Goal: Information Seeking & Learning: Find specific fact

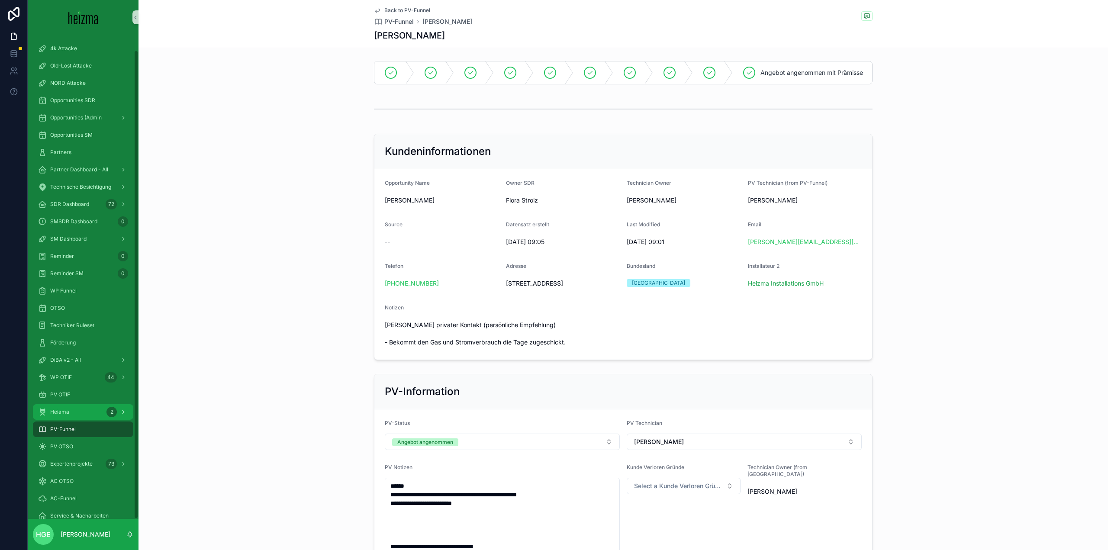
scroll to position [16, 0]
drag, startPoint x: 89, startPoint y: 351, endPoint x: 93, endPoint y: 352, distance: 4.4
click at [89, 351] on link "DiBA v2 - All" at bounding box center [83, 344] width 100 height 16
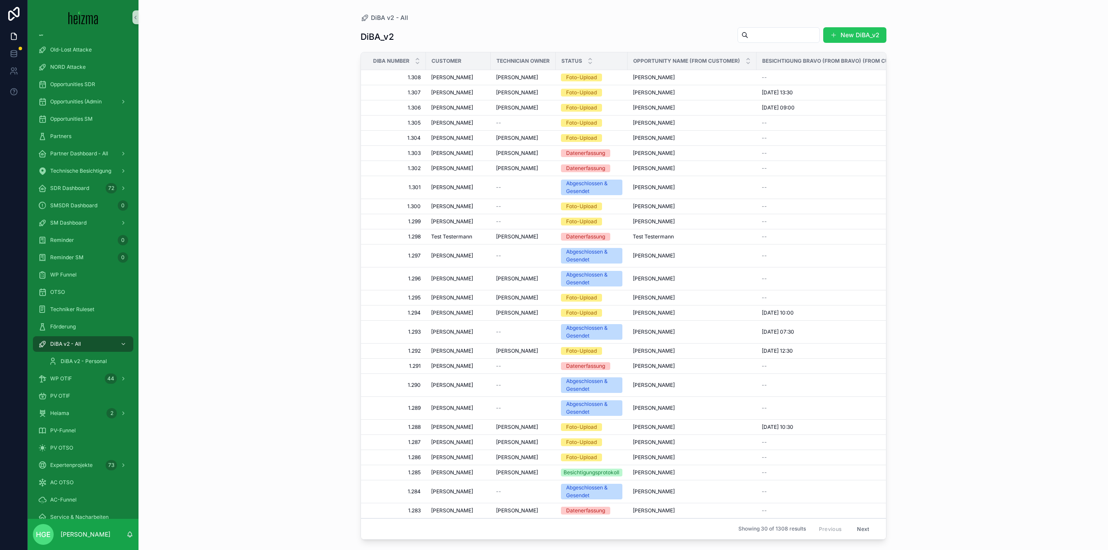
click at [748, 29] on input "scrollable content" at bounding box center [783, 35] width 71 height 12
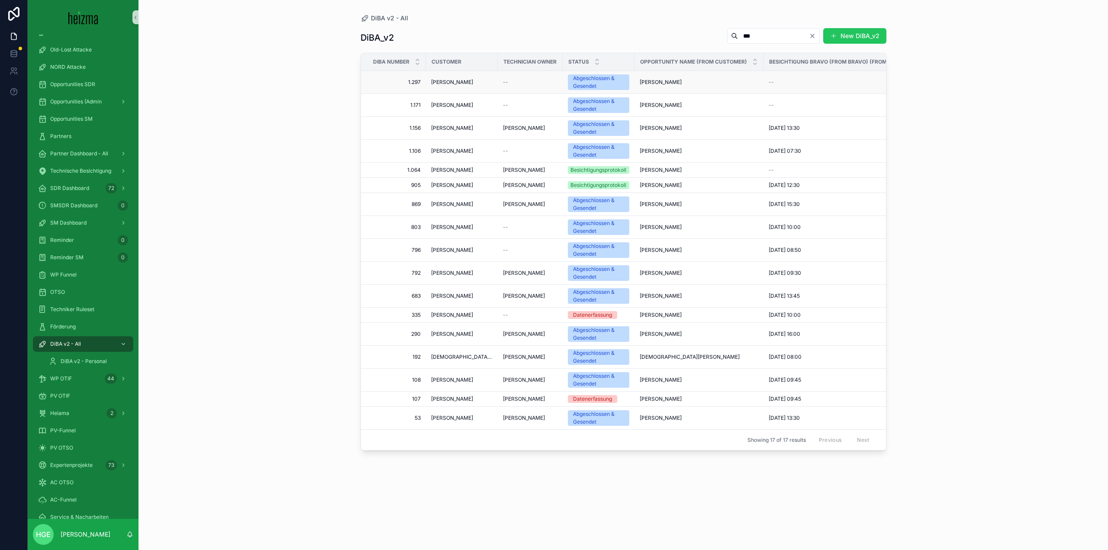
type input "***"
click at [445, 82] on span "[PERSON_NAME]" at bounding box center [452, 82] width 42 height 7
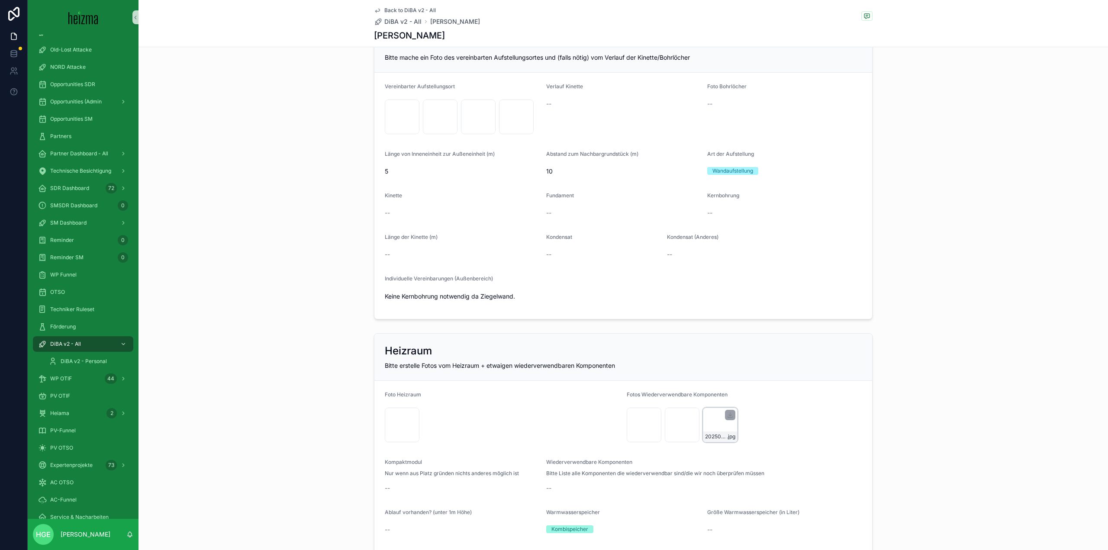
scroll to position [1082, 0]
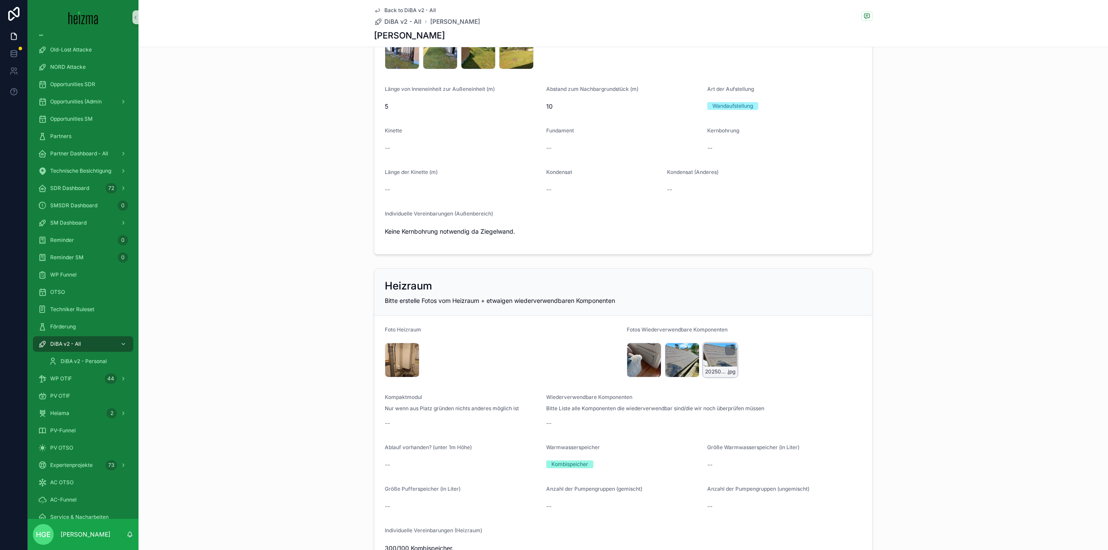
click at [717, 361] on div "20250819_134332 .jpg" at bounding box center [720, 360] width 35 height 35
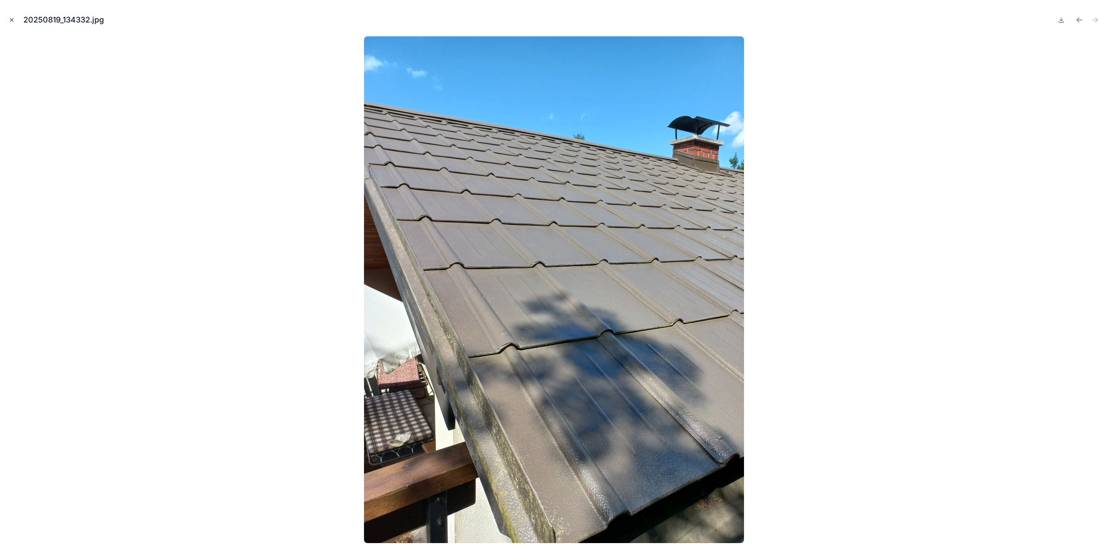
click at [13, 20] on icon "Close modal" at bounding box center [12, 20] width 6 height 6
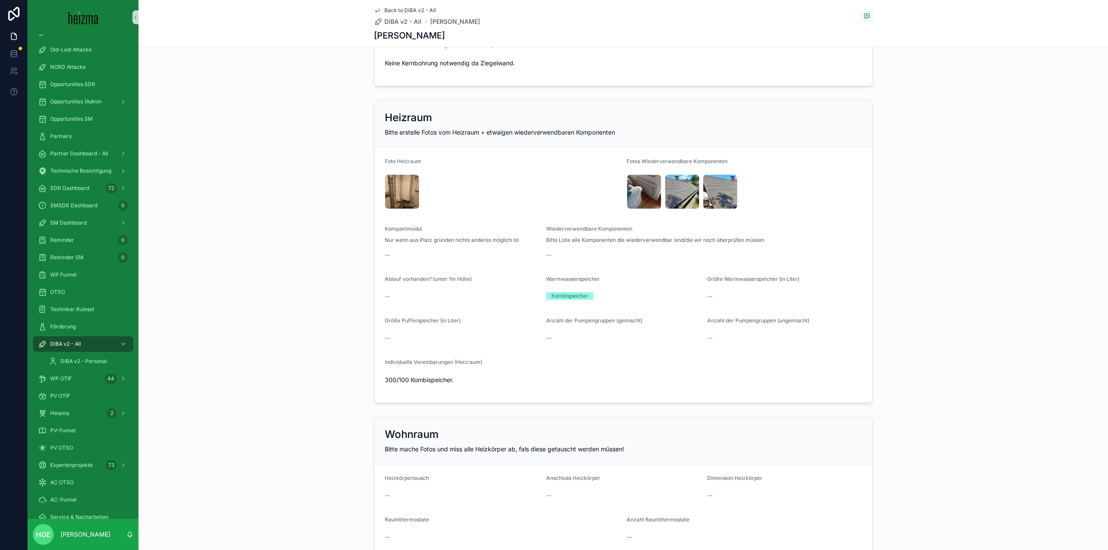
scroll to position [1168, 0]
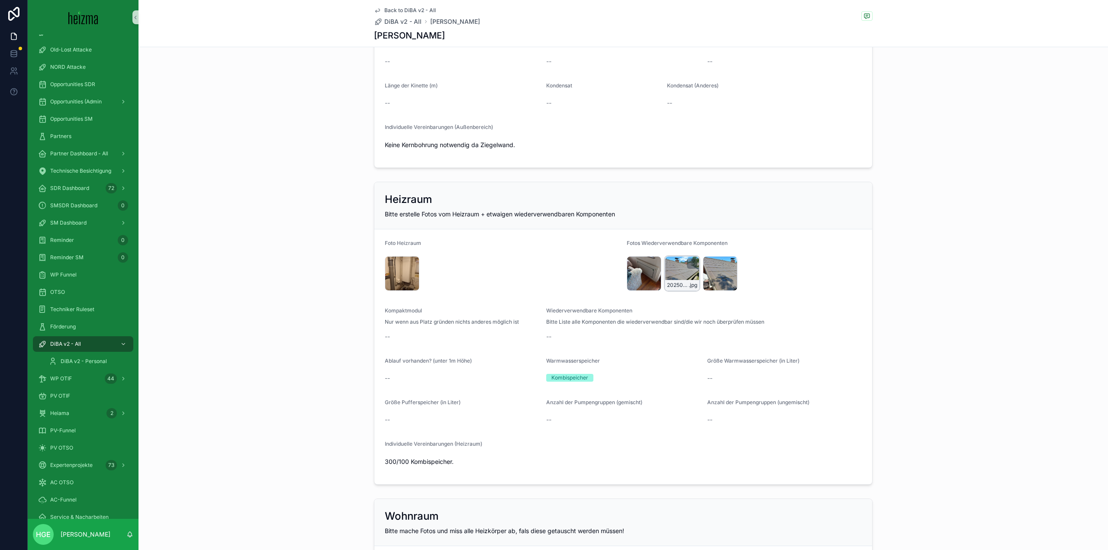
click at [672, 276] on div "20250819_134326 .jpg" at bounding box center [682, 273] width 35 height 35
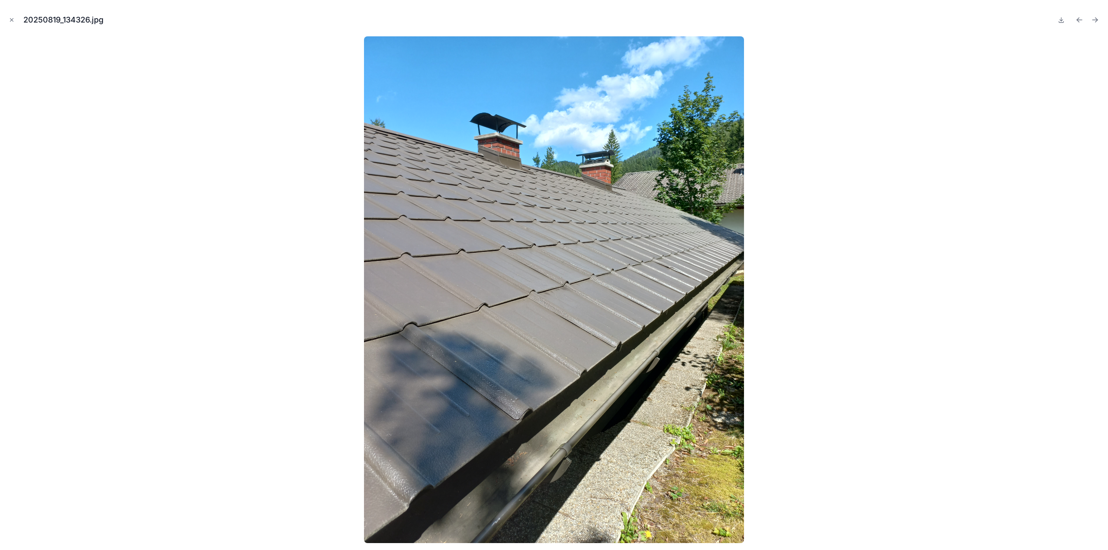
click at [679, 467] on img at bounding box center [554, 289] width 380 height 507
click at [791, 354] on div at bounding box center [554, 289] width 1094 height 507
click at [8, 18] on button "Close modal" at bounding box center [12, 20] width 10 height 10
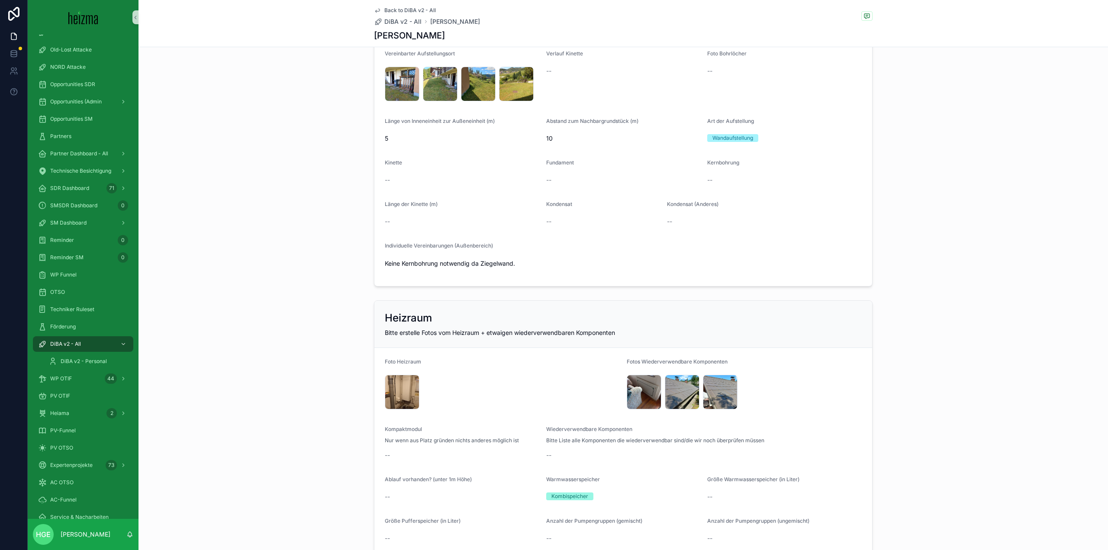
scroll to position [1069, 0]
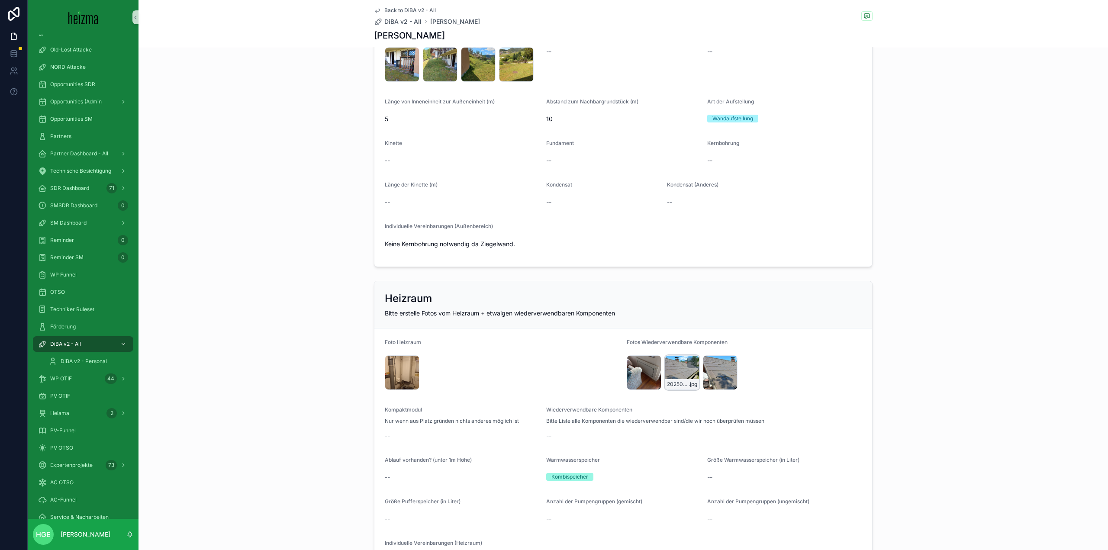
click at [678, 371] on div "20250819_134326 .jpg" at bounding box center [682, 372] width 35 height 35
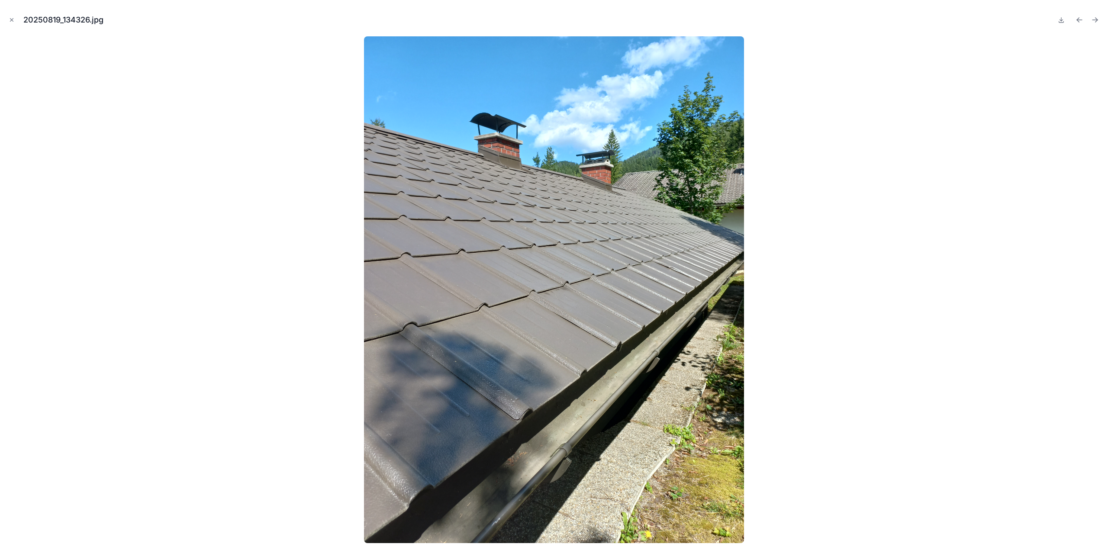
click at [13, 16] on button "Close modal" at bounding box center [12, 20] width 10 height 10
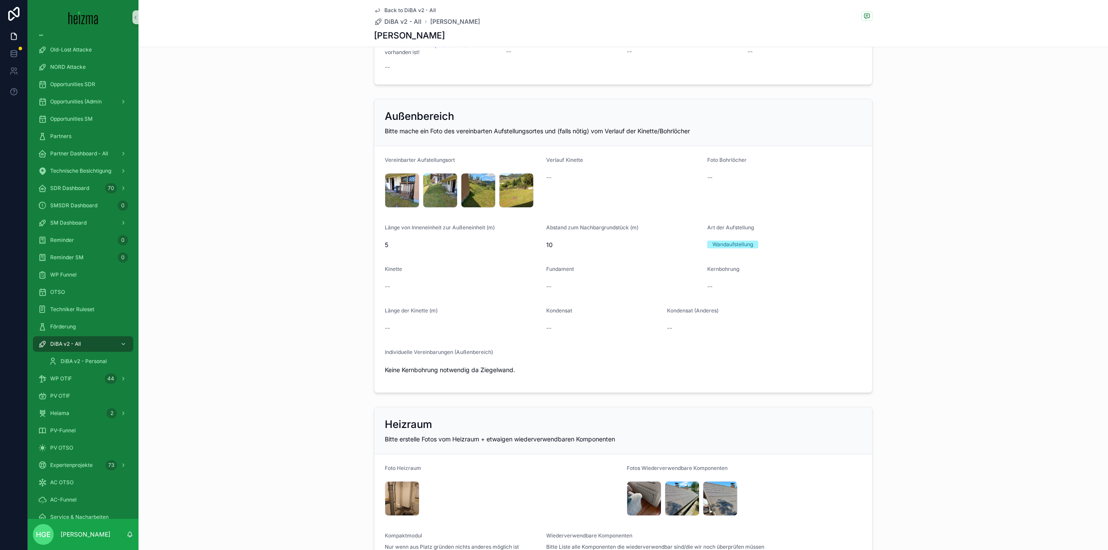
scroll to position [909, 0]
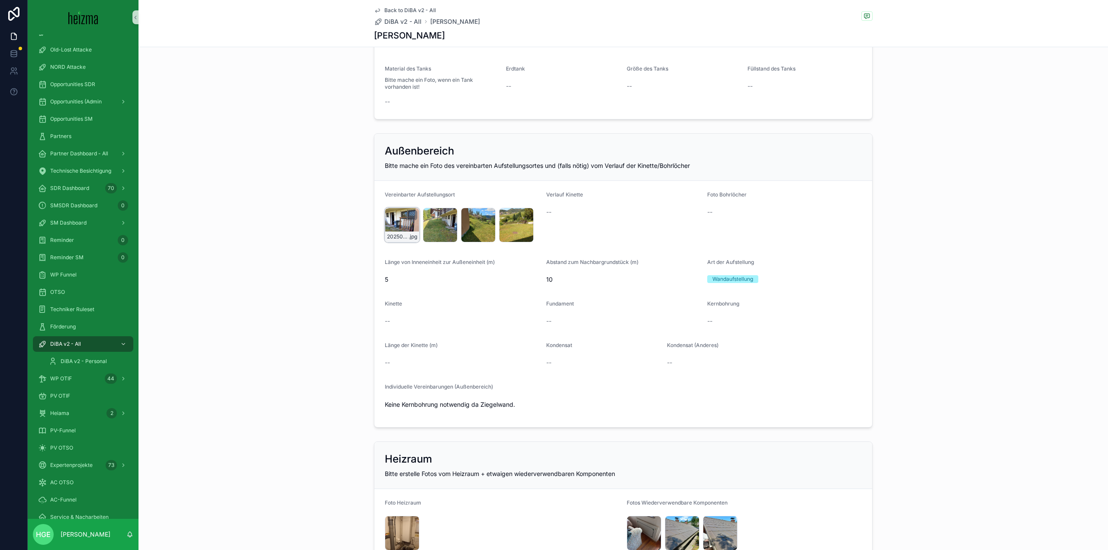
click at [385, 224] on div "20250819_134515 .jpg" at bounding box center [402, 225] width 35 height 35
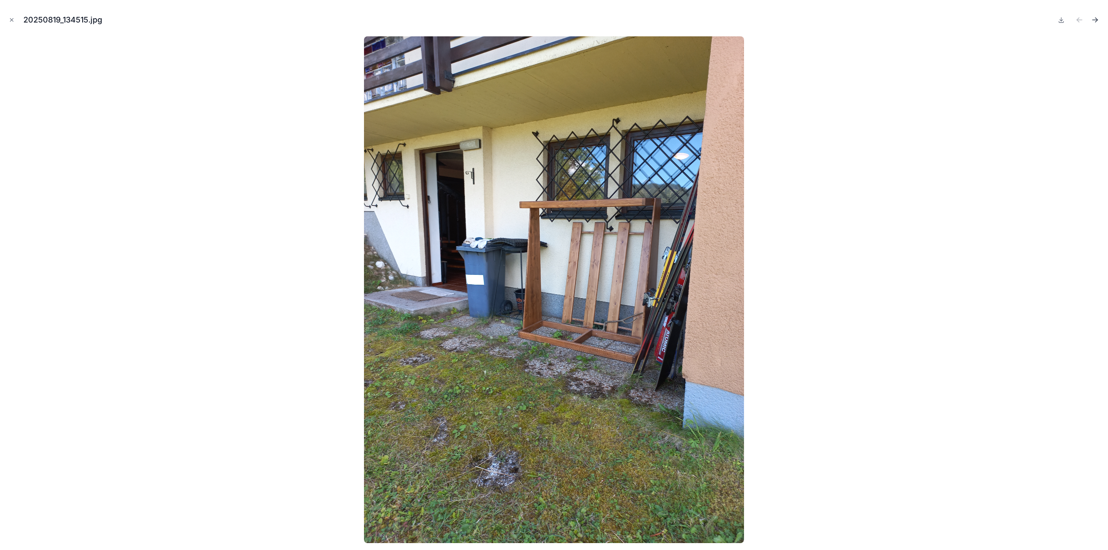
click at [1094, 18] on icon "Next file" at bounding box center [1094, 20] width 9 height 9
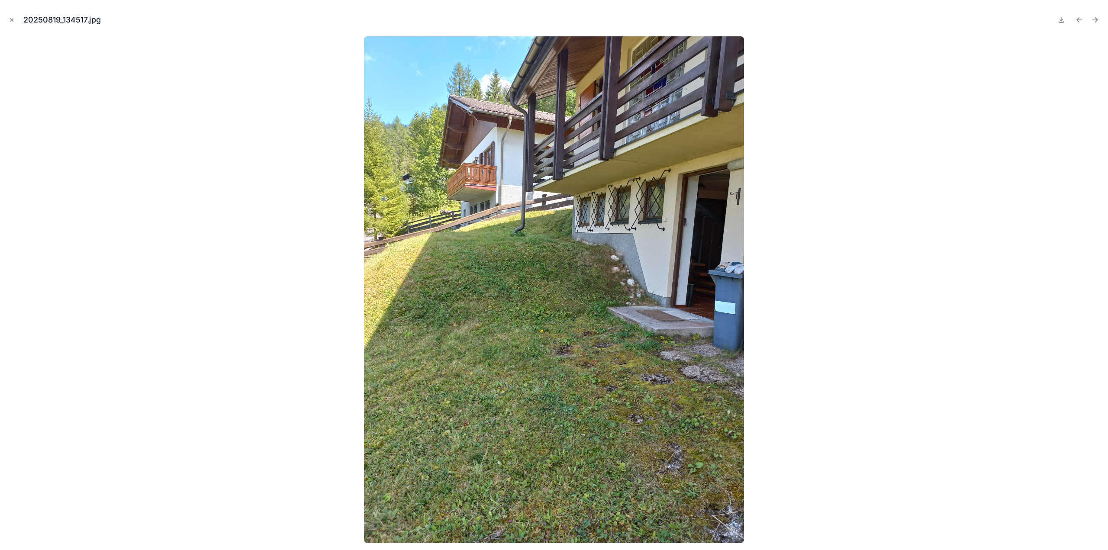
click at [1094, 18] on icon "Next file" at bounding box center [1094, 20] width 9 height 9
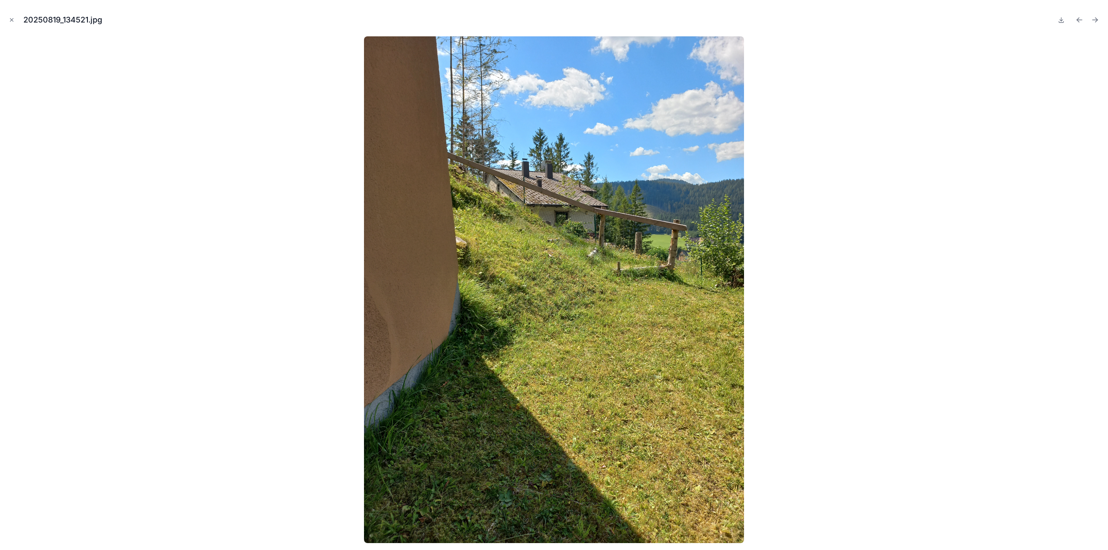
click at [1094, 18] on icon "Next file" at bounding box center [1094, 20] width 9 height 9
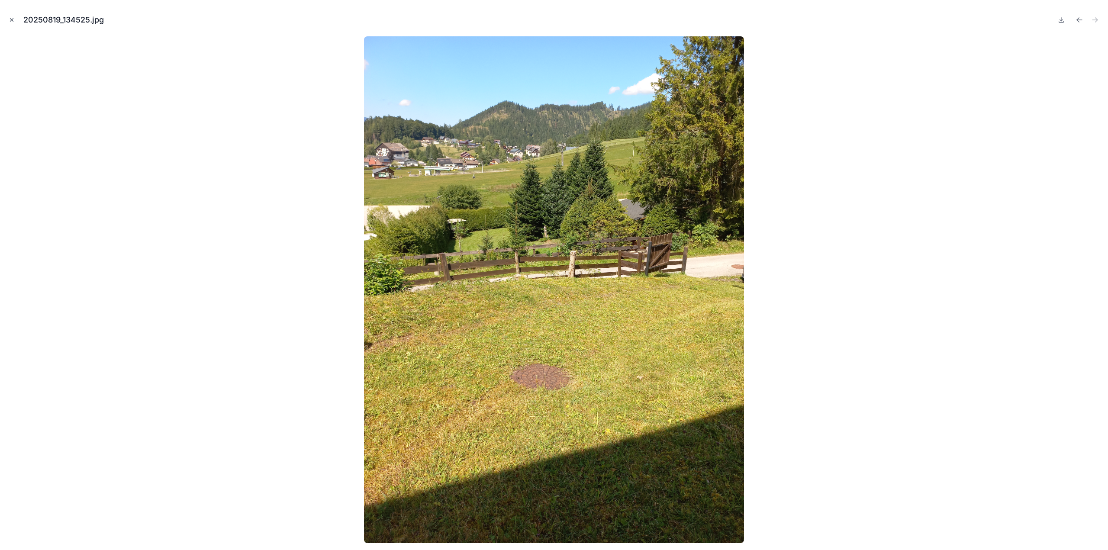
click at [13, 19] on icon "Close modal" at bounding box center [11, 20] width 3 height 3
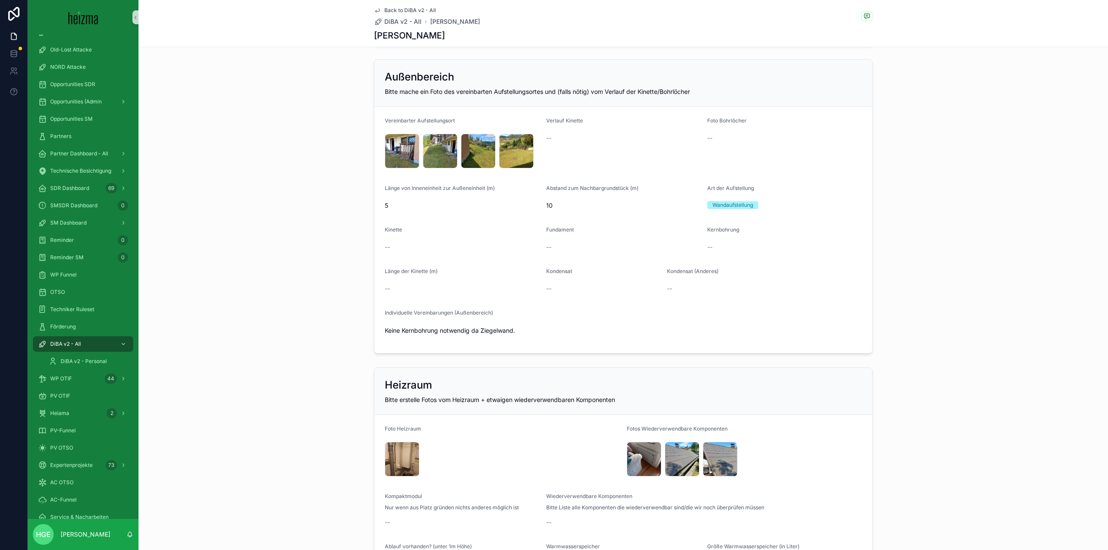
scroll to position [1038, 0]
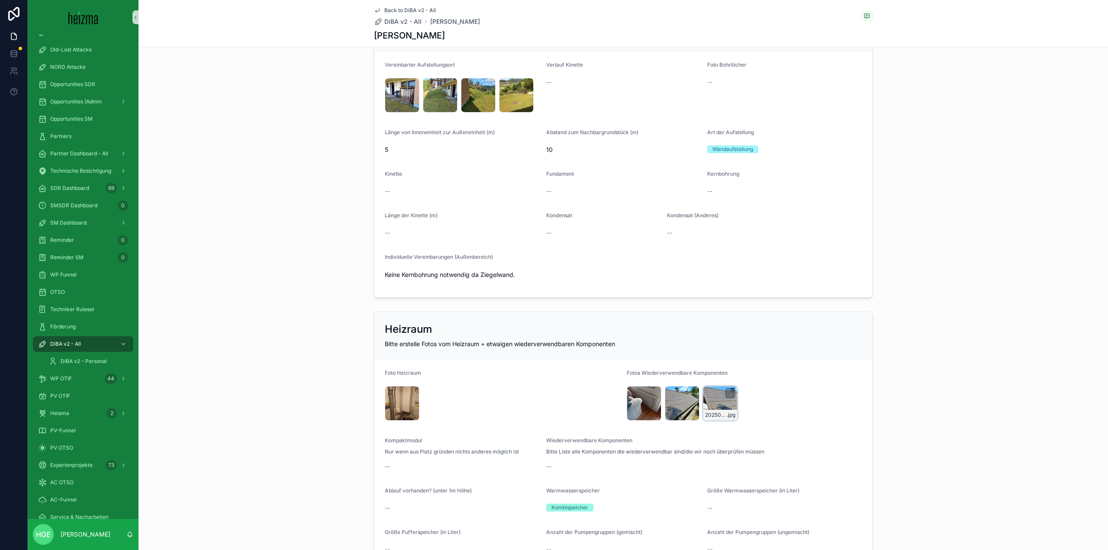
click at [720, 410] on div "20250819_134332 .jpg" at bounding box center [720, 415] width 34 height 10
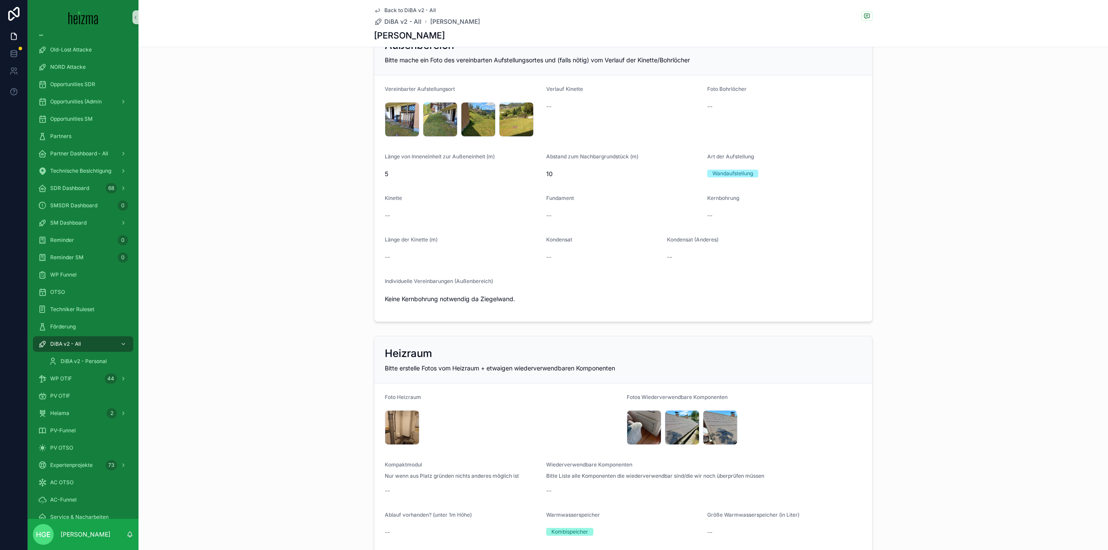
scroll to position [995, 0]
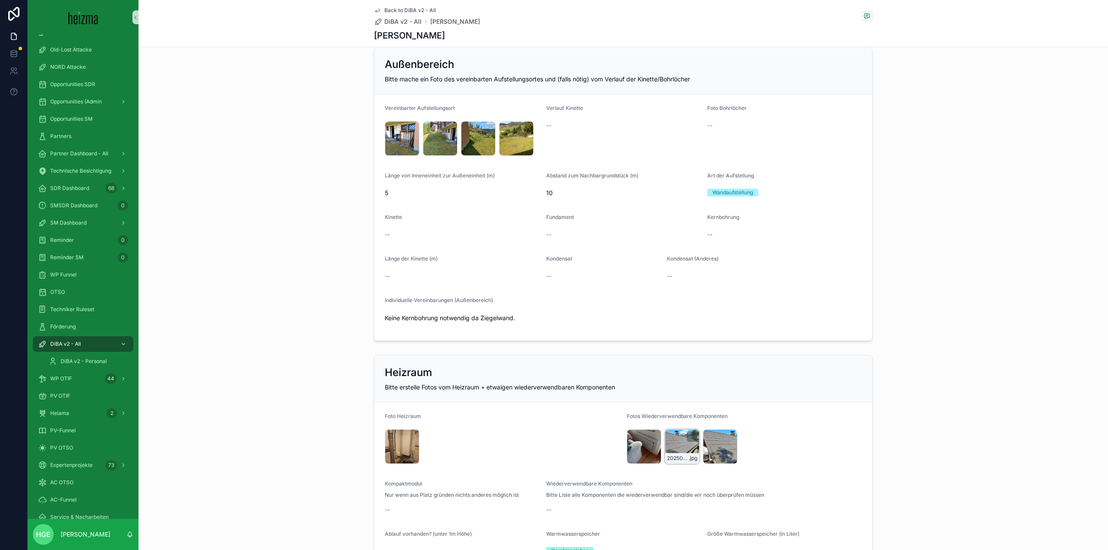
click at [669, 444] on div "20250819_134326 .jpg" at bounding box center [682, 446] width 35 height 35
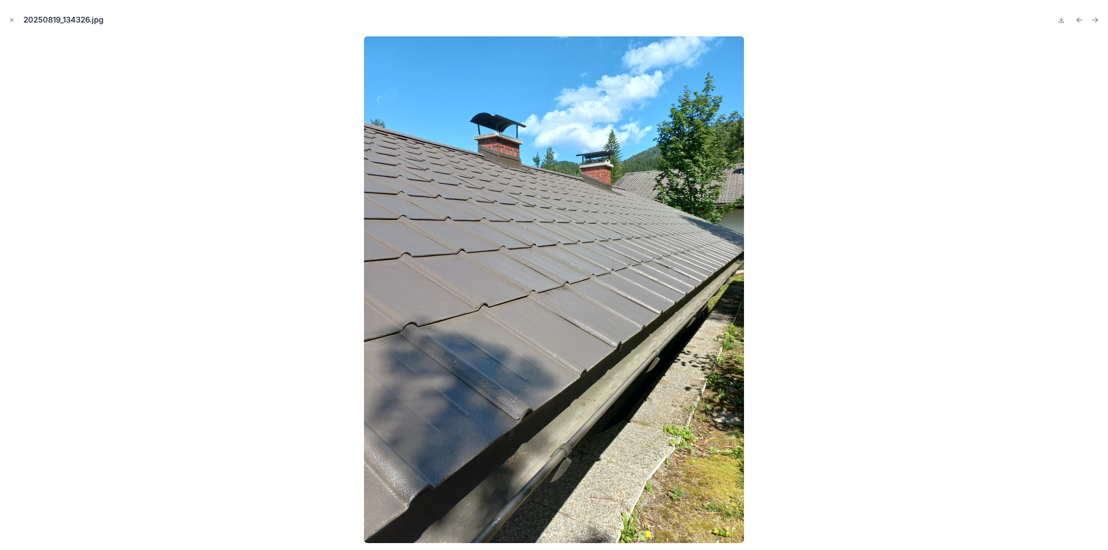
click at [13, 16] on button "Close modal" at bounding box center [12, 20] width 10 height 10
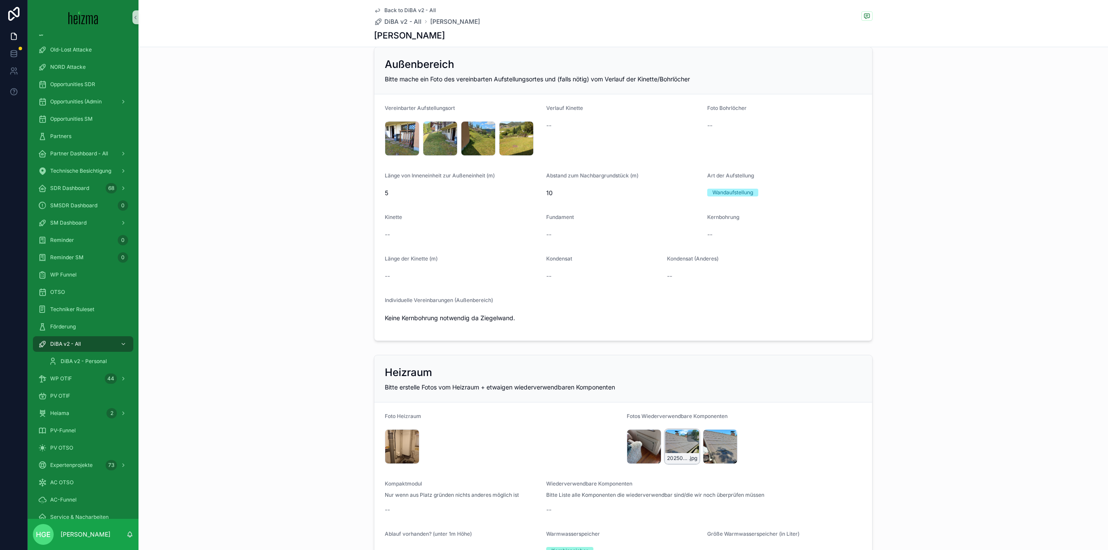
click at [677, 444] on div "20250819_134326 .jpg" at bounding box center [682, 446] width 35 height 35
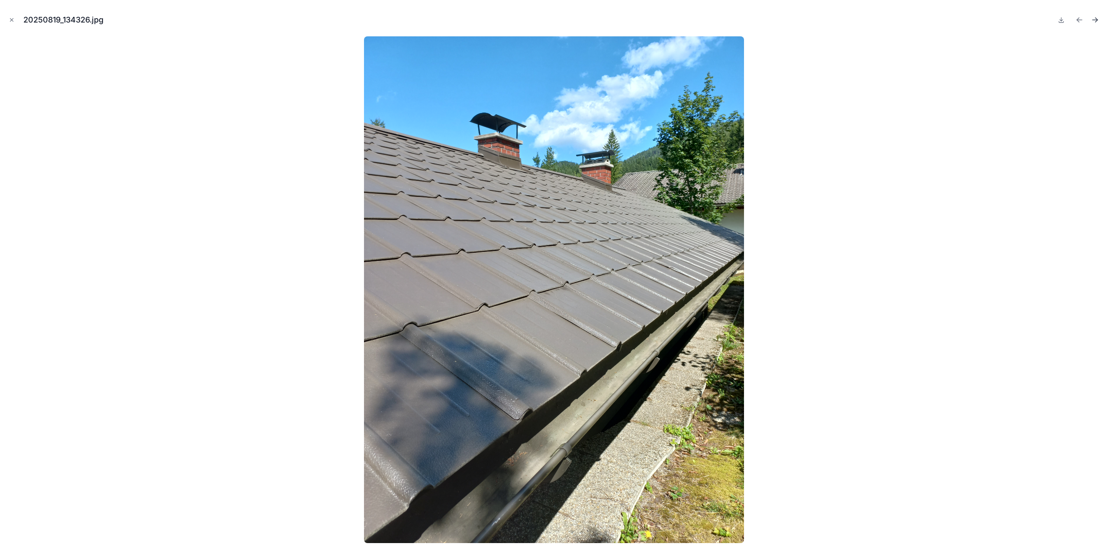
click at [1096, 19] on icon "Next file" at bounding box center [1094, 20] width 9 height 9
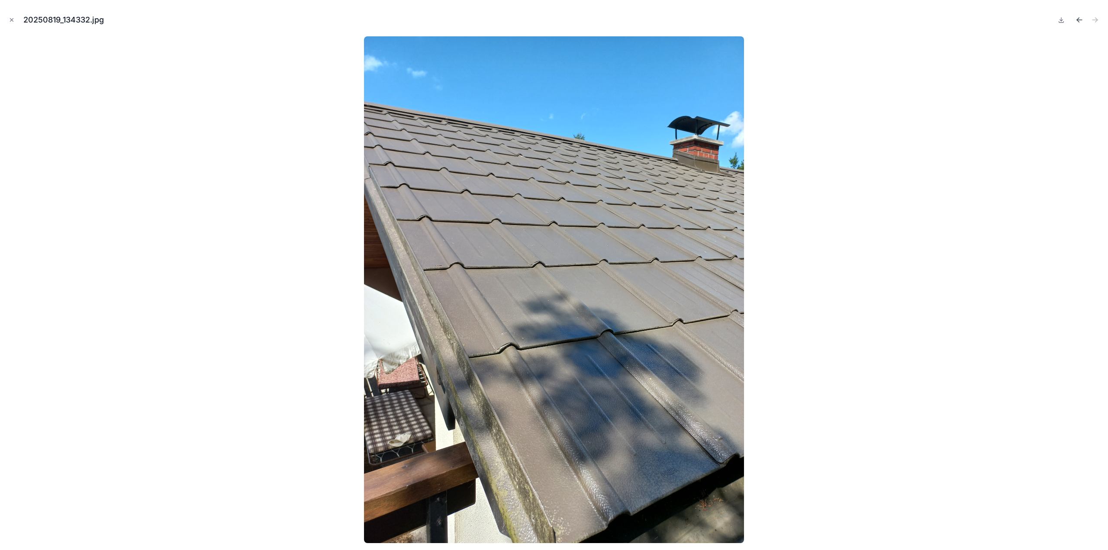
click at [1077, 20] on icon "Previous file" at bounding box center [1079, 20] width 5 height 0
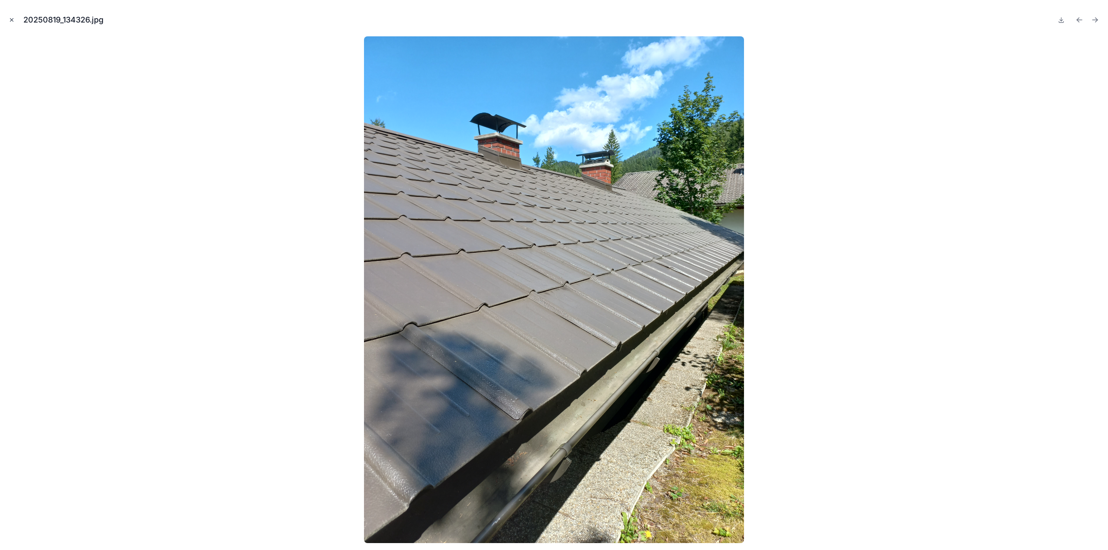
click at [9, 18] on icon "Close modal" at bounding box center [12, 20] width 6 height 6
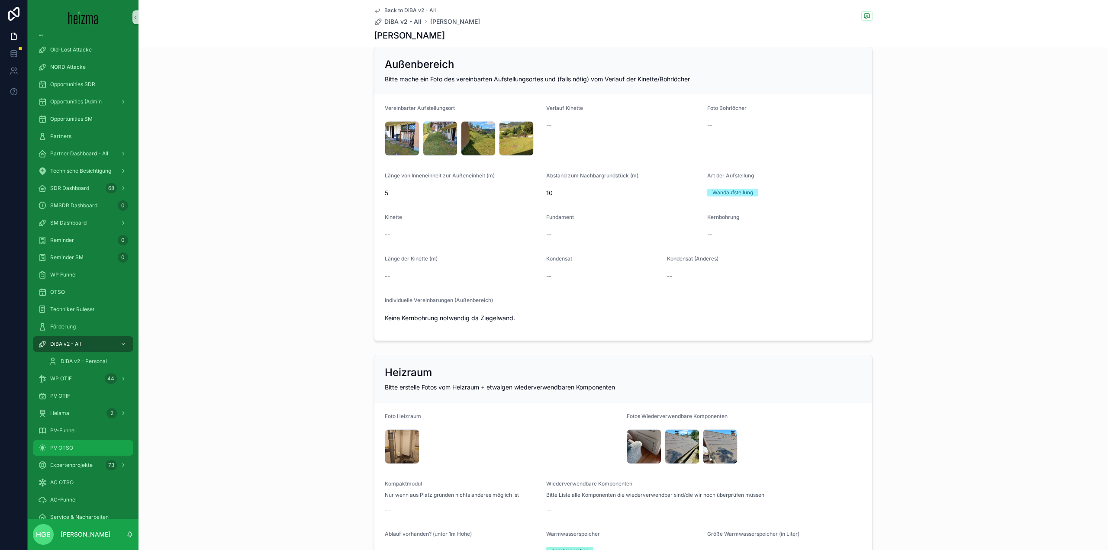
click at [93, 449] on div "PV OTSO" at bounding box center [83, 448] width 90 height 14
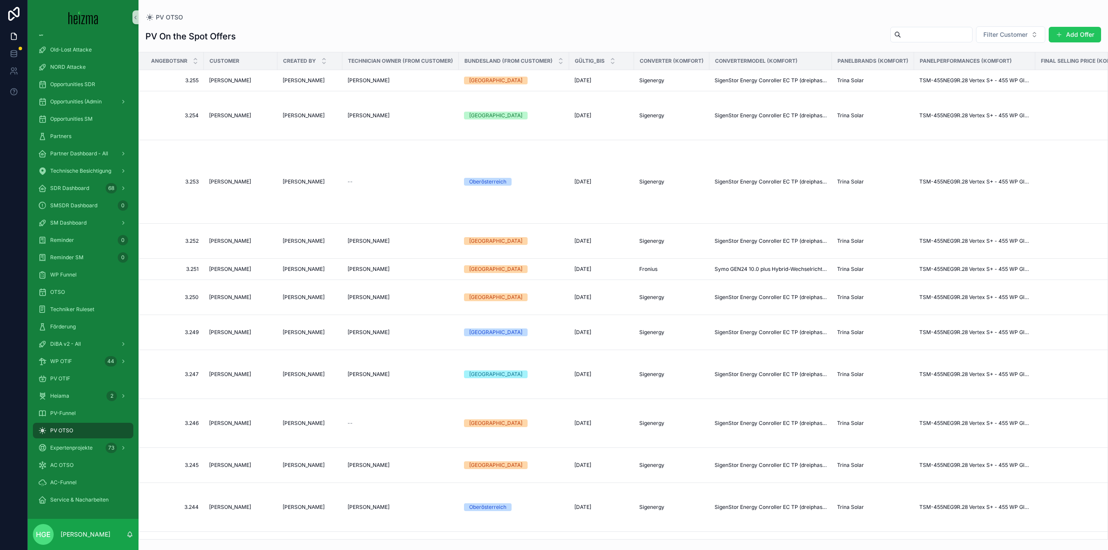
click at [937, 32] on input "scrollable content" at bounding box center [936, 35] width 71 height 12
click at [993, 37] on span "Filter Customer" at bounding box center [1005, 34] width 44 height 9
type input "******"
click at [998, 123] on span "[PERSON_NAME]" at bounding box center [987, 125] width 50 height 9
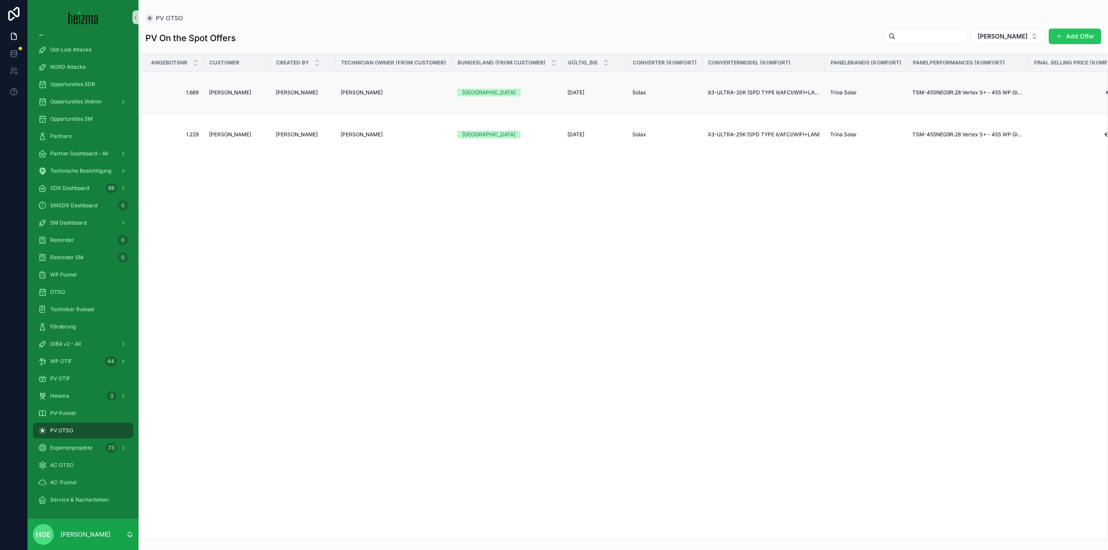
click at [232, 92] on span "[PERSON_NAME]" at bounding box center [230, 92] width 42 height 7
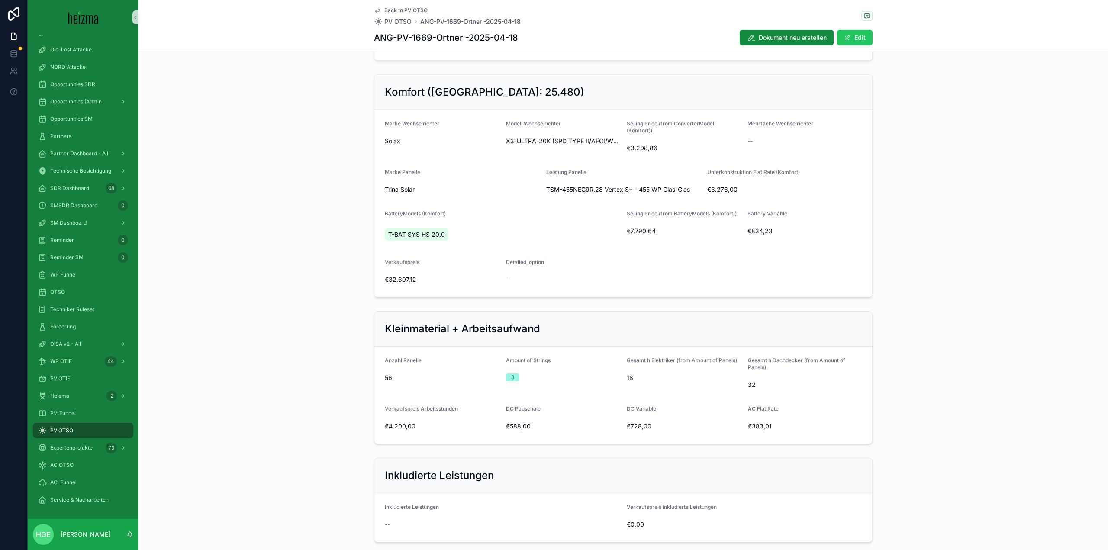
scroll to position [47, 0]
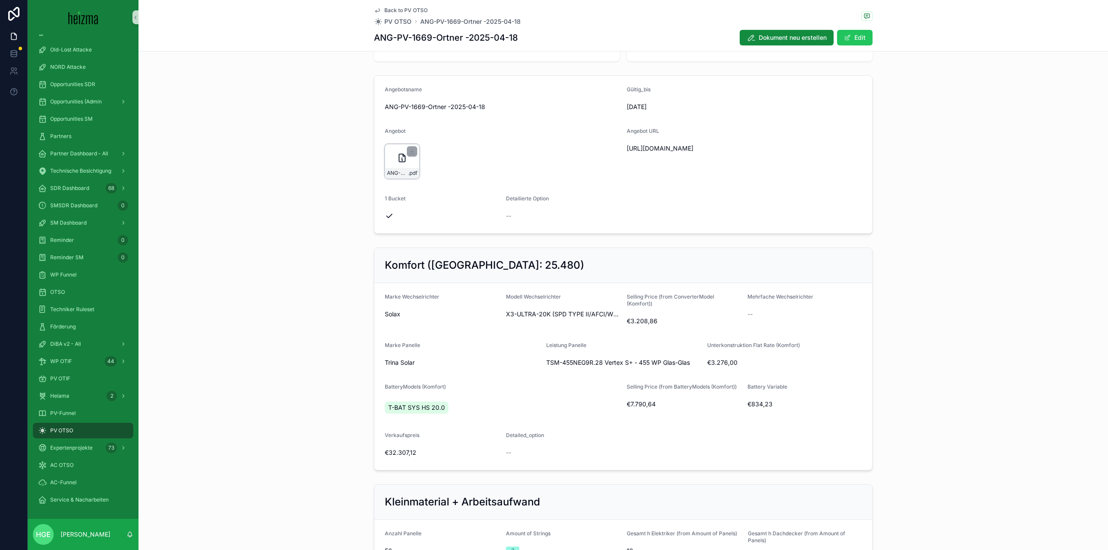
click at [391, 161] on div "ANG-PV-1669-Ortner--2025-04-18 .pdf" at bounding box center [402, 161] width 35 height 35
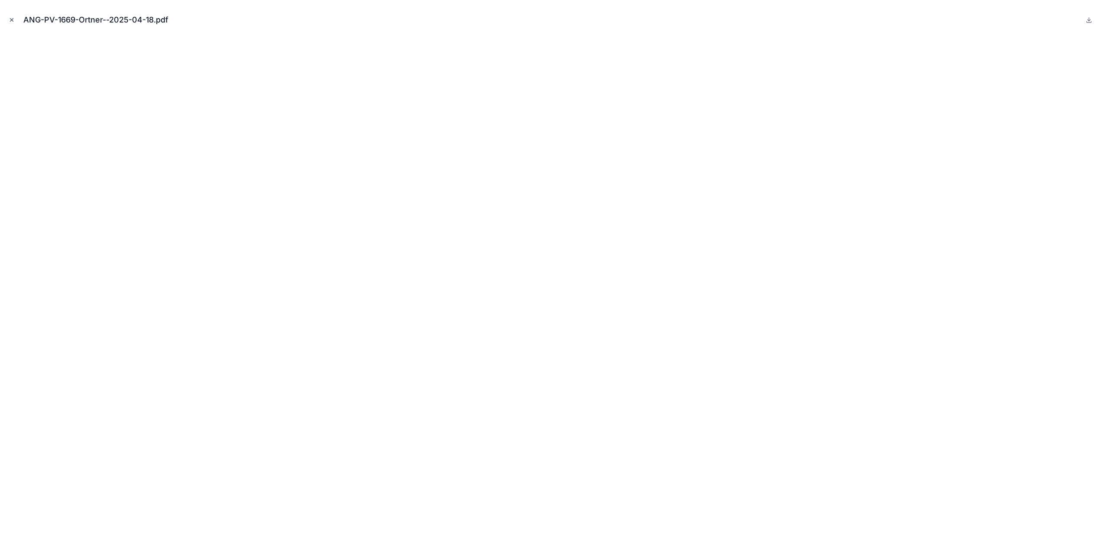
click at [10, 21] on icon "Close modal" at bounding box center [12, 20] width 6 height 6
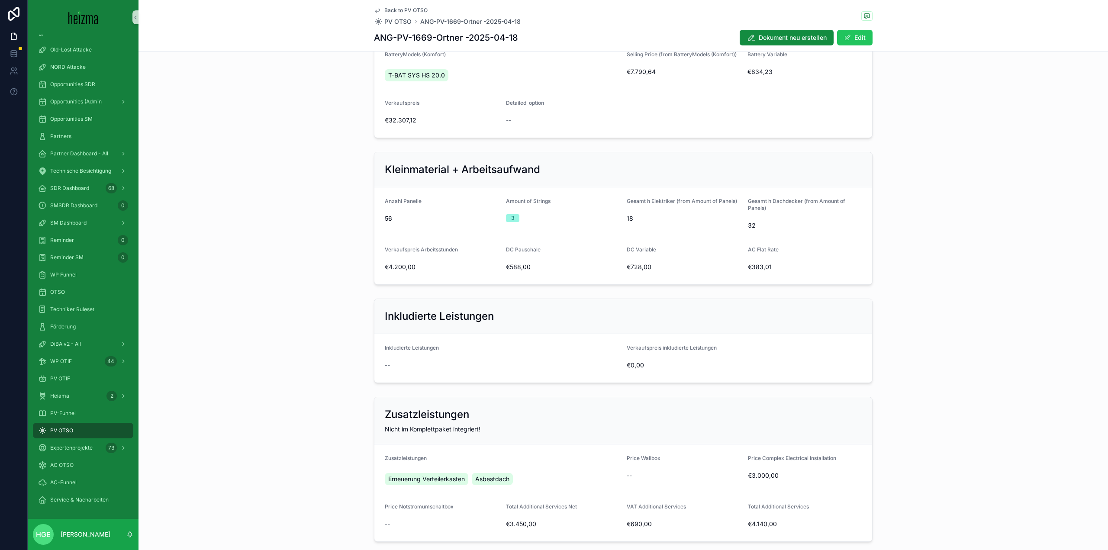
scroll to position [393, 0]
